Goal: Information Seeking & Learning: Check status

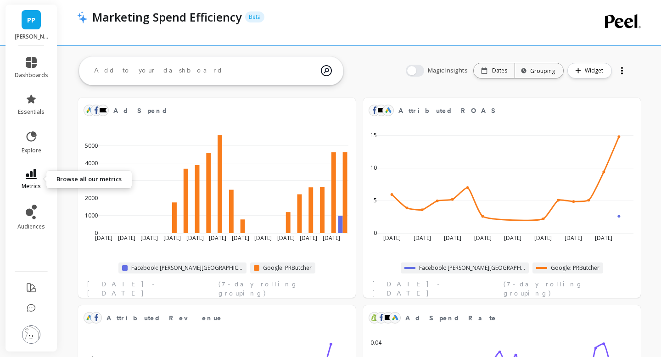
click at [32, 173] on icon at bounding box center [31, 174] width 11 height 10
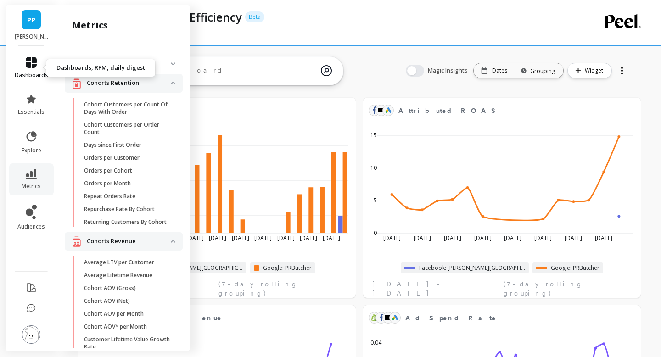
click at [31, 67] on icon at bounding box center [31, 62] width 11 height 11
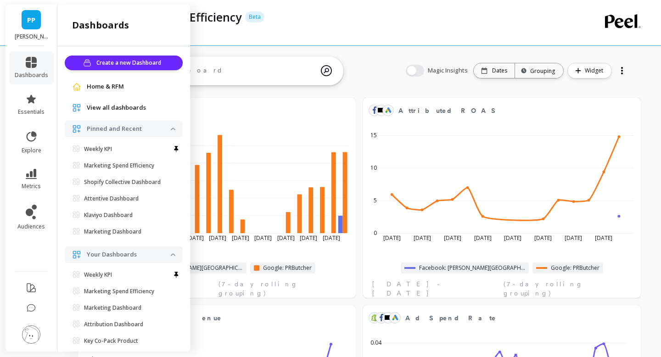
scroll to position [18, 0]
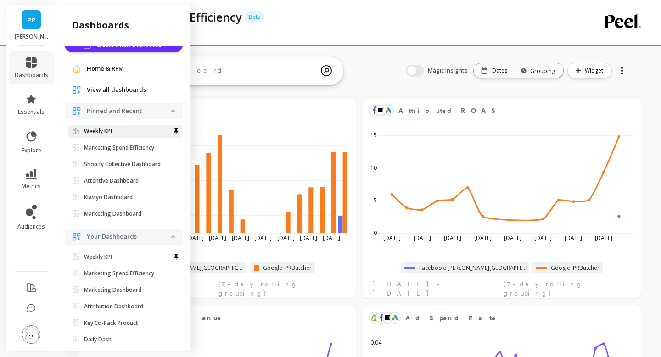
click at [91, 134] on p "Weekly KPI" at bounding box center [98, 131] width 28 height 7
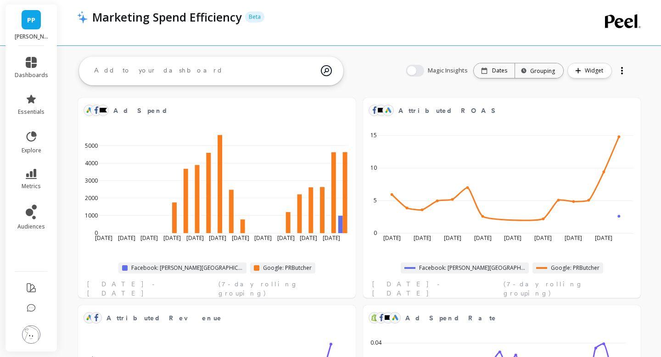
scroll to position [0, 0]
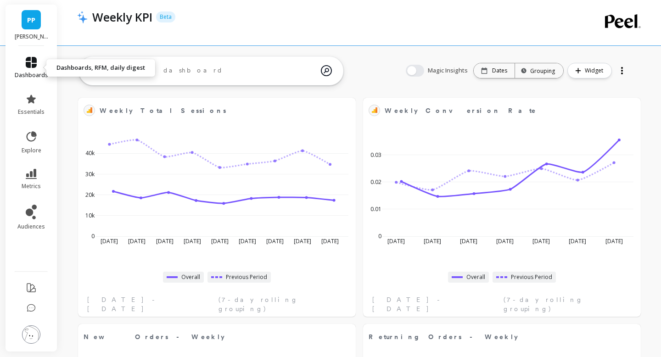
click at [32, 67] on icon at bounding box center [31, 62] width 11 height 11
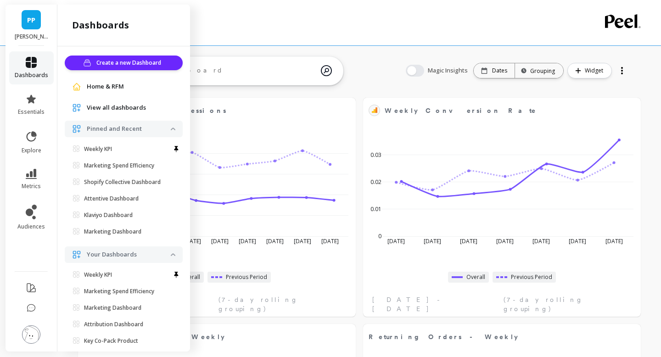
scroll to position [18, 0]
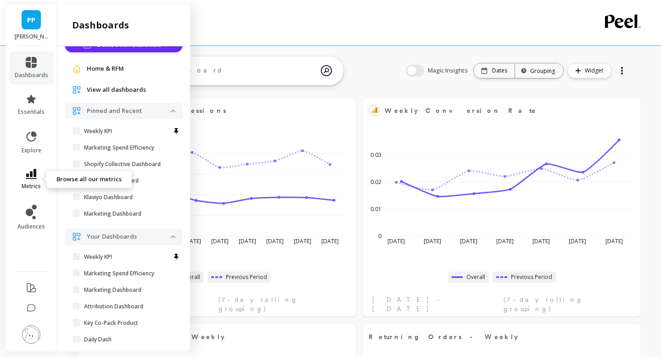
click at [36, 173] on icon at bounding box center [31, 174] width 11 height 10
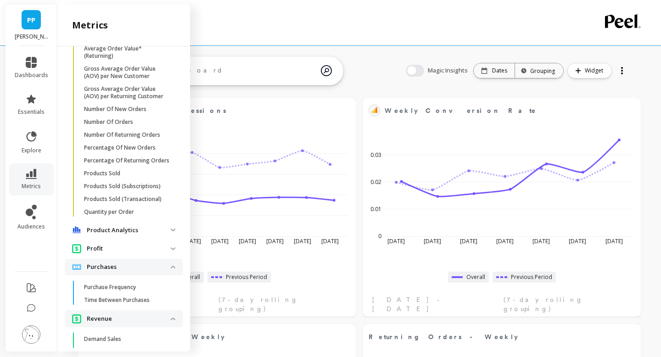
scroll to position [1394, 0]
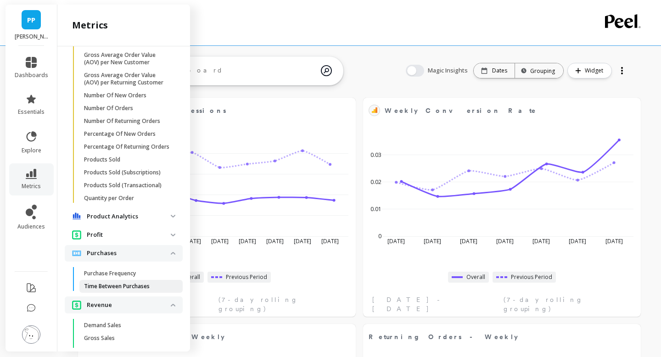
click at [105, 286] on p "Time Between Purchases" at bounding box center [117, 286] width 66 height 7
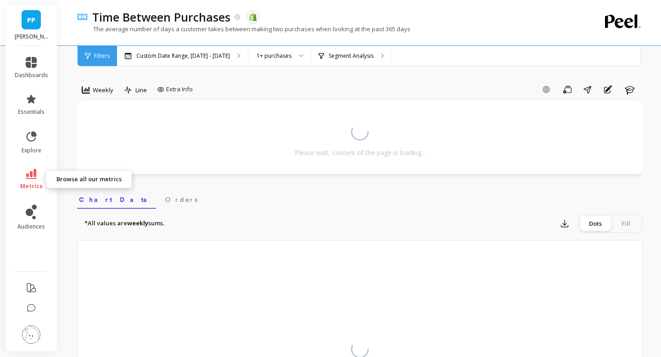
click at [31, 173] on icon at bounding box center [31, 174] width 11 height 10
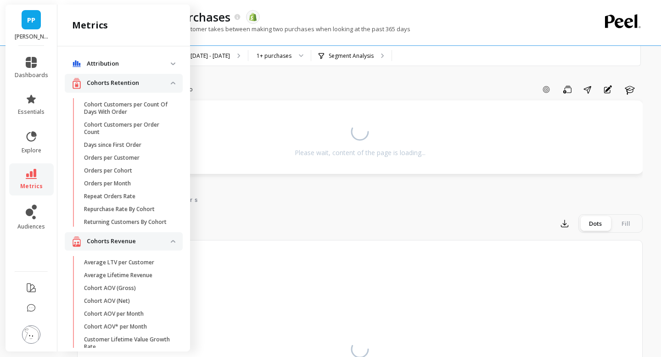
scroll to position [1394, 0]
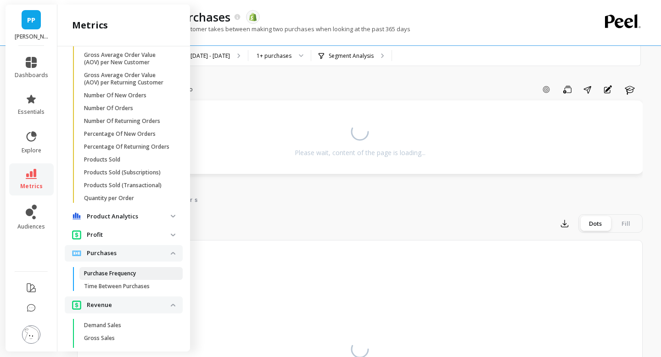
click at [109, 274] on p "Purchase Frequency" at bounding box center [110, 273] width 52 height 7
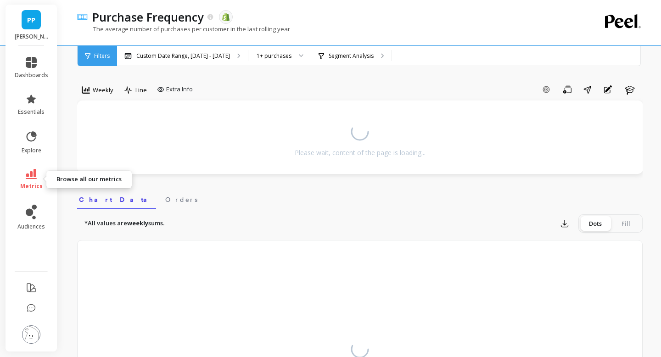
click at [30, 183] on span "metrics" at bounding box center [31, 186] width 22 height 7
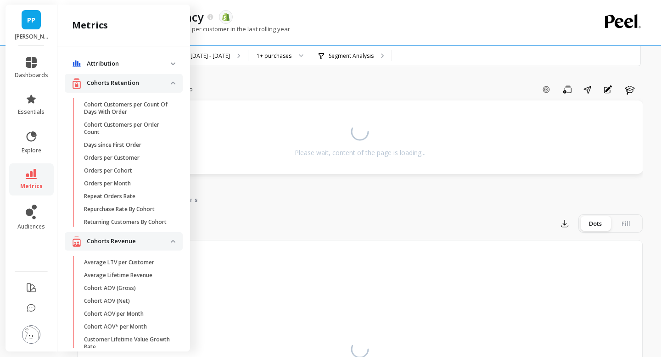
scroll to position [1394, 0]
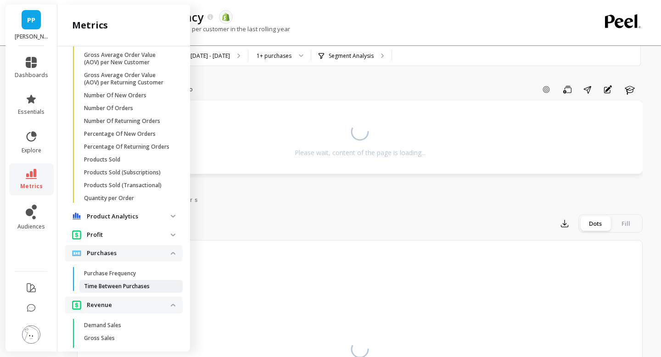
click at [103, 287] on p "Time Between Purchases" at bounding box center [117, 286] width 66 height 7
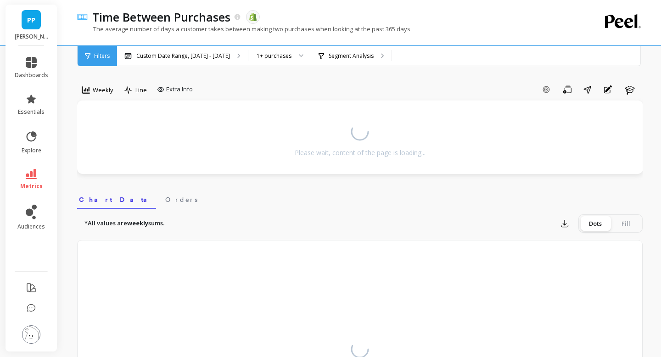
click at [249, 198] on nav "Chart Data Orders" at bounding box center [359, 198] width 565 height 21
